Goal: Information Seeking & Learning: Learn about a topic

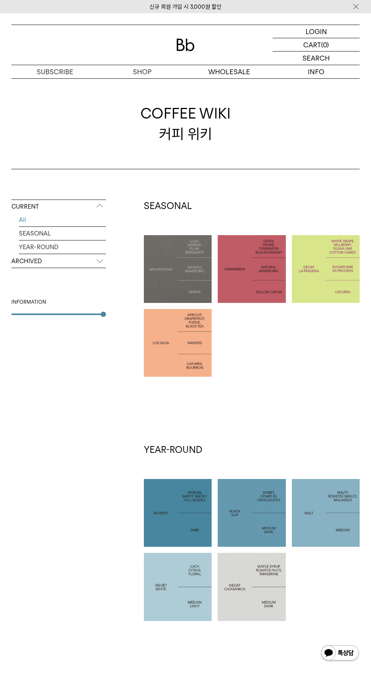
click at [229, 261] on p "BRAZIL SAMAMBAIA" at bounding box center [252, 269] width 68 height 18
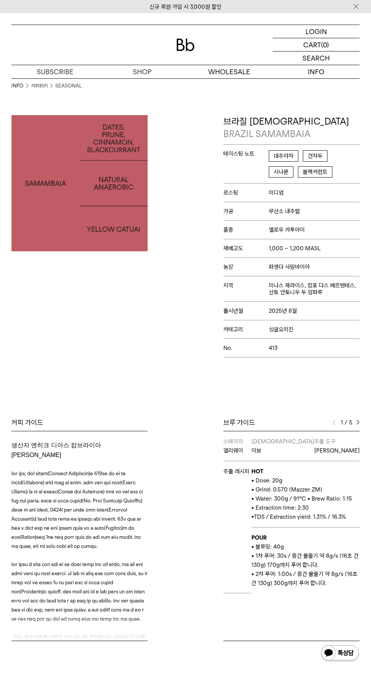
click at [358, 422] on img at bounding box center [357, 422] width 3 height 5
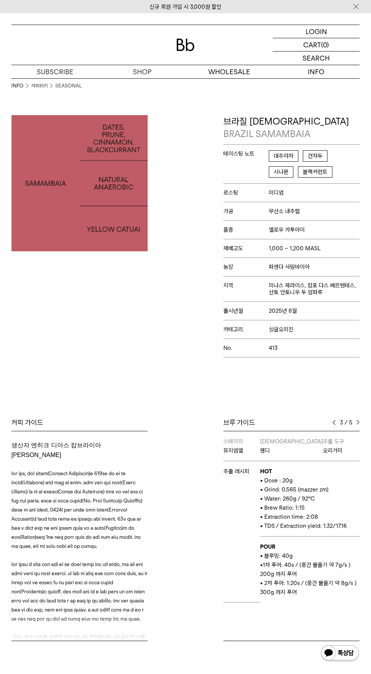
click at [358, 422] on img at bounding box center [357, 422] width 3 height 5
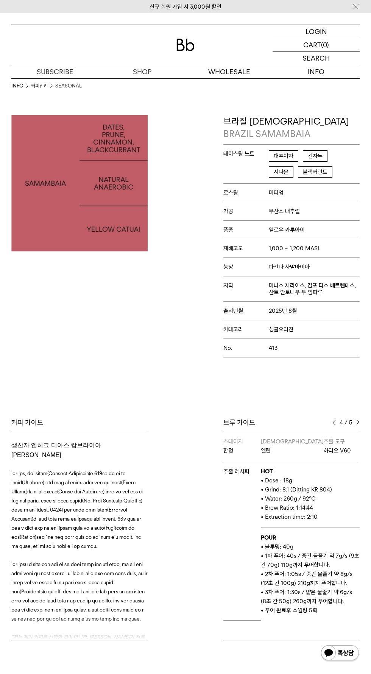
click at [358, 422] on img at bounding box center [357, 422] width 3 height 5
